Goal: Task Accomplishment & Management: Complete application form

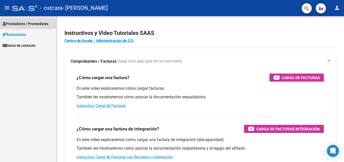
click at [31, 22] on span "Prestadores / Proveedores" at bounding box center [26, 24] width 46 height 6
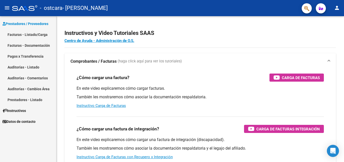
click at [30, 34] on link "Facturas - Listado/Carga" at bounding box center [28, 34] width 56 height 11
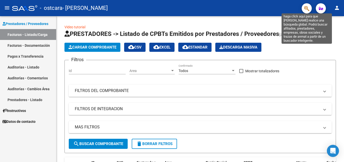
click at [307, 9] on icon "button" at bounding box center [306, 9] width 5 height 6
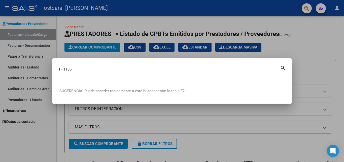
type input "1 - 1185"
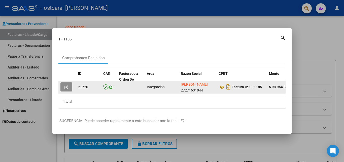
click at [70, 87] on button "button" at bounding box center [66, 86] width 12 height 9
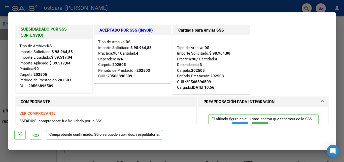
type input "$ 0,00"
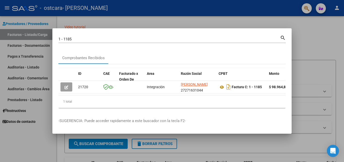
click at [302, 36] on div at bounding box center [172, 81] width 344 height 162
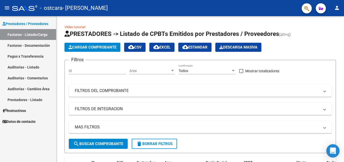
click at [331, 152] on icon "Open Intercom Messenger" at bounding box center [333, 150] width 7 height 7
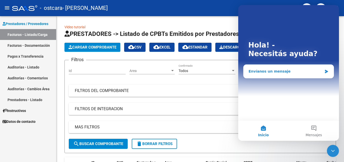
click at [270, 70] on div "Envíanos un mensaje" at bounding box center [286, 71] width 74 height 5
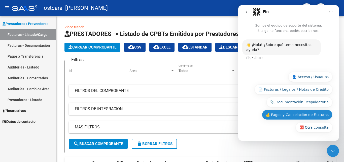
click at [309, 113] on button "💰 Pagos y Cancelación de Facturas" at bounding box center [297, 114] width 71 height 10
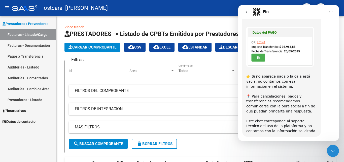
scroll to position [174, 0]
